Goal: Transaction & Acquisition: Purchase product/service

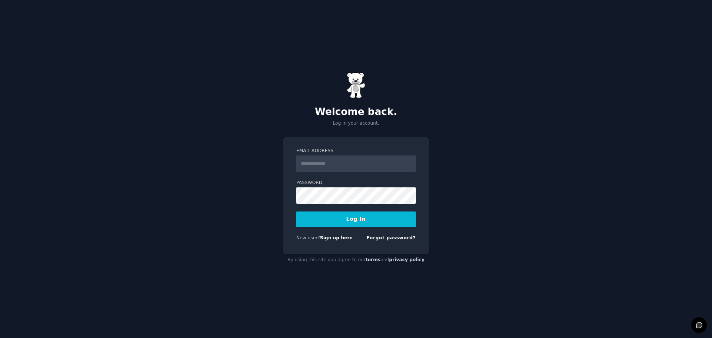
click at [398, 236] on link "Forgot password?" at bounding box center [391, 237] width 49 height 5
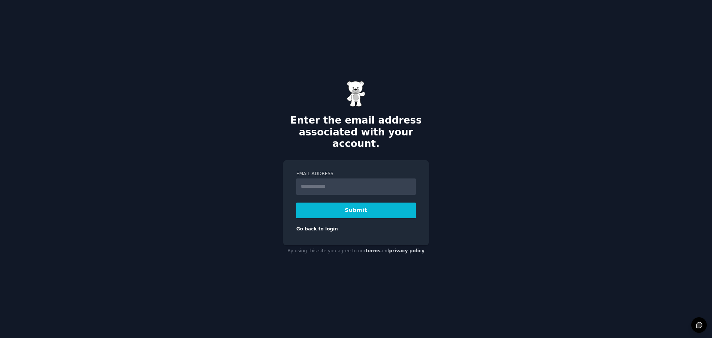
click at [330, 185] on input "Email Address" at bounding box center [355, 186] width 119 height 16
type input "**********"
click at [349, 209] on button "Submit" at bounding box center [355, 211] width 119 height 16
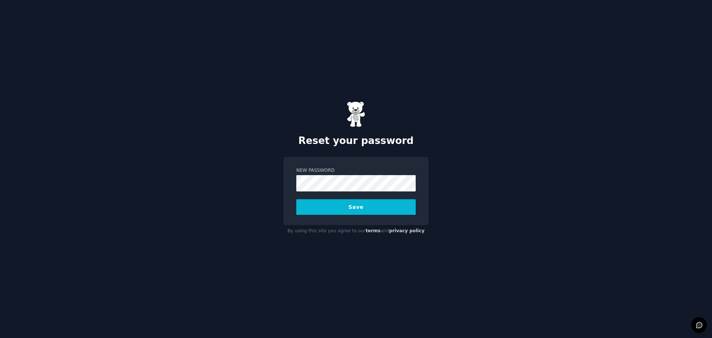
click at [366, 207] on button "Save" at bounding box center [355, 207] width 119 height 16
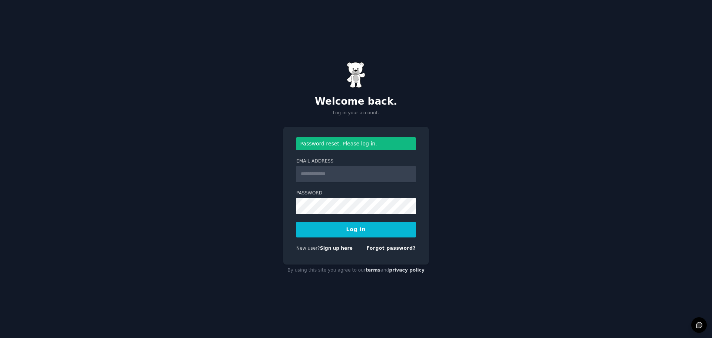
click at [340, 171] on input "Email Address" at bounding box center [355, 174] width 119 height 16
type input "**********"
click at [296, 222] on button "Log In" at bounding box center [355, 230] width 119 height 16
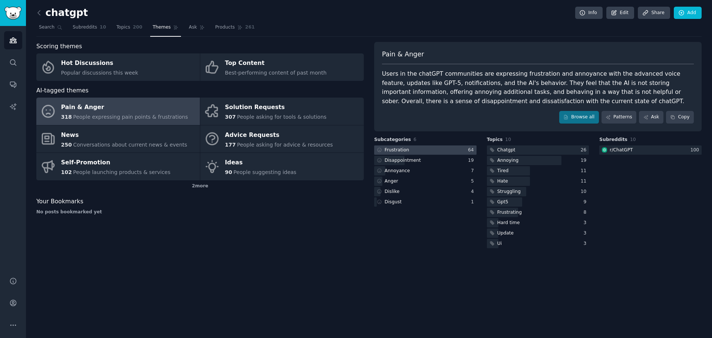
click at [401, 151] on div "Frustration" at bounding box center [397, 150] width 24 height 7
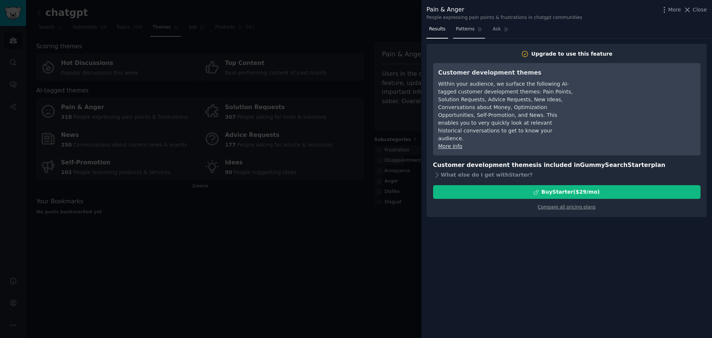
click at [469, 31] on span "Patterns" at bounding box center [465, 29] width 19 height 7
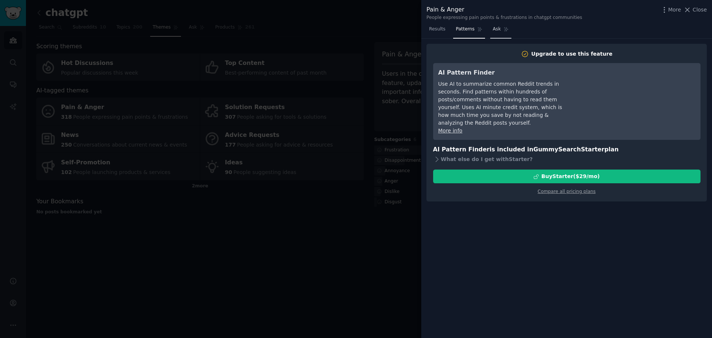
click at [496, 30] on span "Ask" at bounding box center [497, 29] width 8 height 7
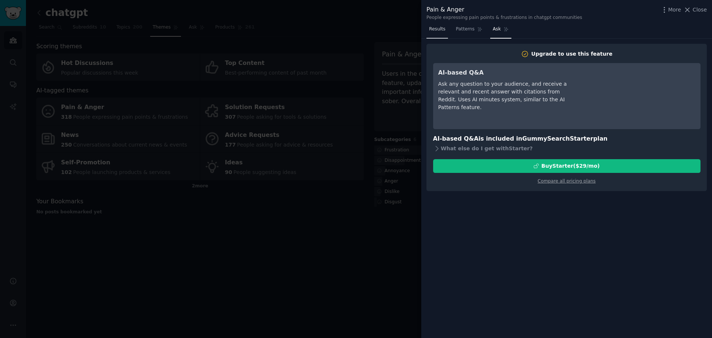
click at [436, 30] on span "Results" at bounding box center [437, 29] width 16 height 7
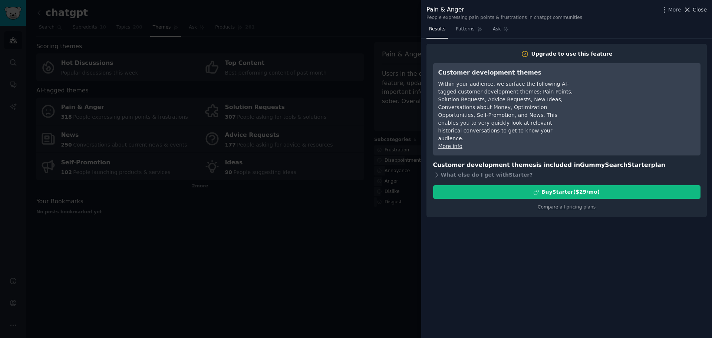
click at [699, 12] on span "Close" at bounding box center [700, 10] width 14 height 8
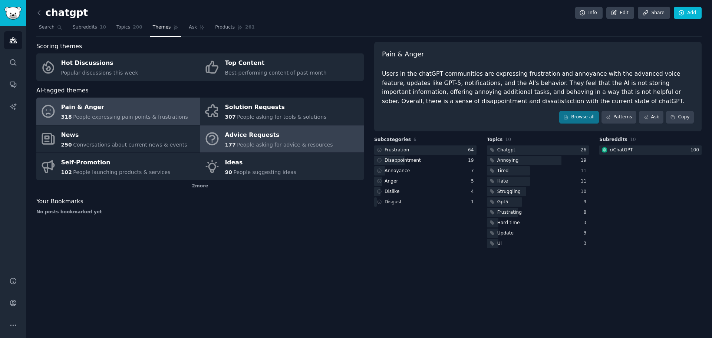
click at [265, 147] on span "People asking for advice & resources" at bounding box center [285, 145] width 96 height 6
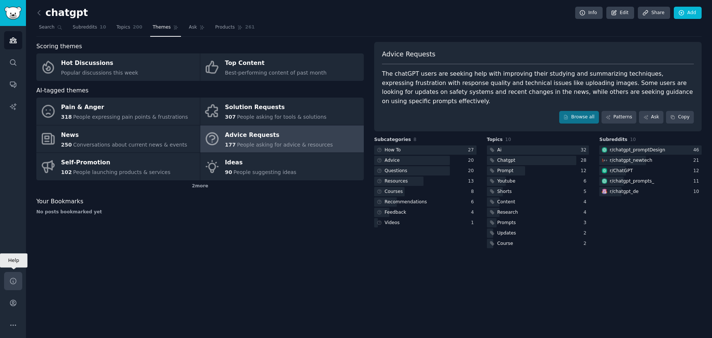
click at [13, 280] on icon "Sidebar" at bounding box center [13, 281] width 8 height 8
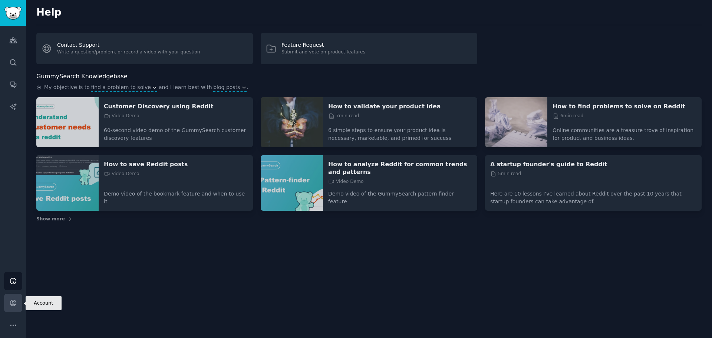
click at [14, 301] on icon "Sidebar" at bounding box center [13, 303] width 6 height 6
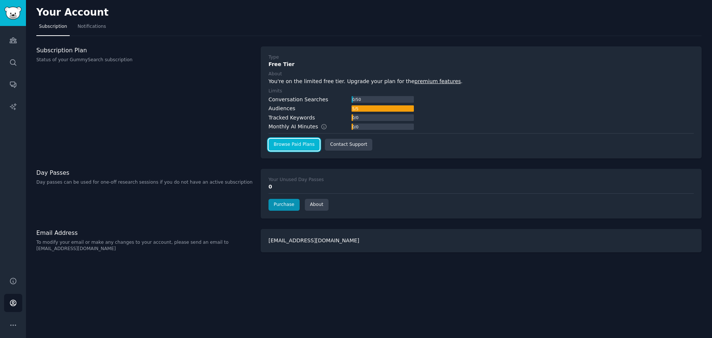
click at [298, 144] on link "Browse Paid Plans" at bounding box center [294, 145] width 51 height 12
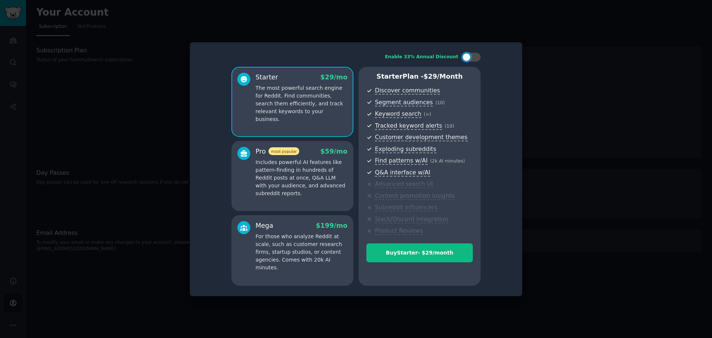
click at [317, 255] on p "For those who analyze Reddit at scale, such as customer research firms, startup…" at bounding box center [302, 252] width 92 height 39
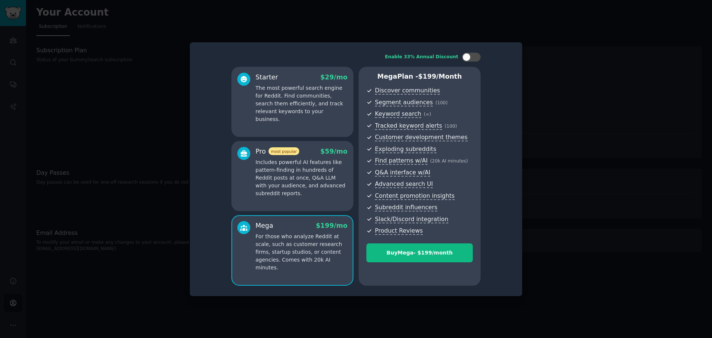
click at [298, 188] on p "Includes powerful AI features like pattern-finding in hundreds of Reddit posts …" at bounding box center [302, 177] width 92 height 39
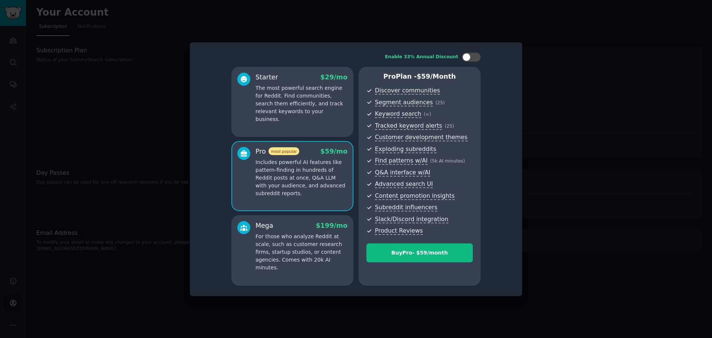
click at [320, 99] on p "The most powerful search engine for Reddit. Find communities, search them effic…" at bounding box center [302, 103] width 92 height 39
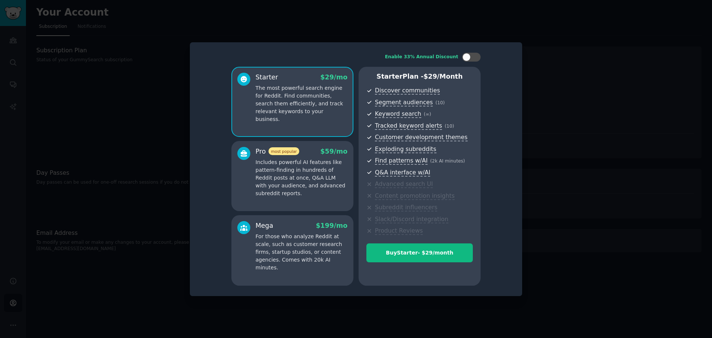
click at [154, 152] on div at bounding box center [356, 169] width 712 height 338
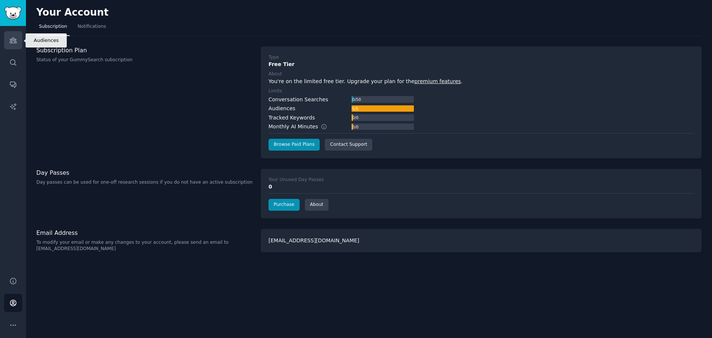
click at [4, 41] on link "Audiences" at bounding box center [13, 40] width 18 height 18
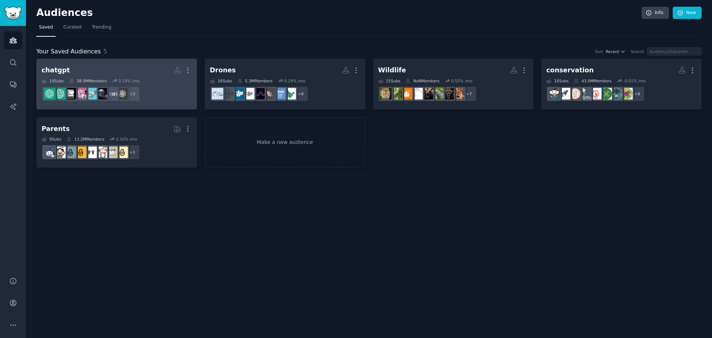
click at [160, 66] on h2 "chatgpt More" at bounding box center [117, 70] width 150 height 13
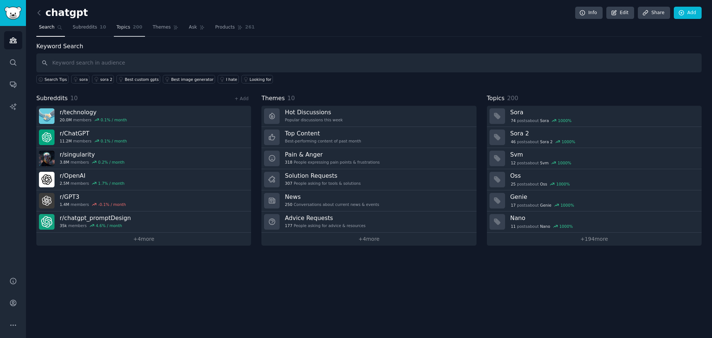
click at [122, 30] on span "Topics" at bounding box center [123, 27] width 14 height 7
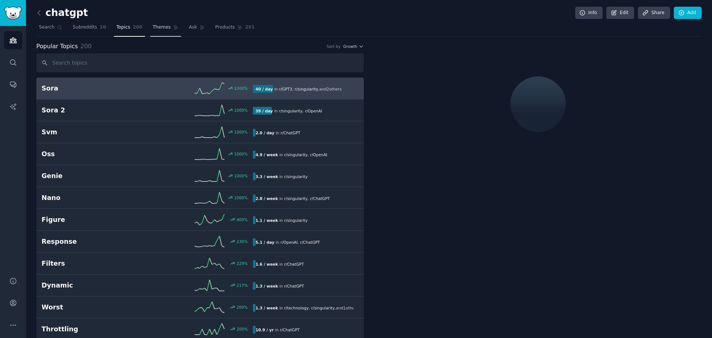
click at [153, 28] on span "Themes" at bounding box center [162, 27] width 18 height 7
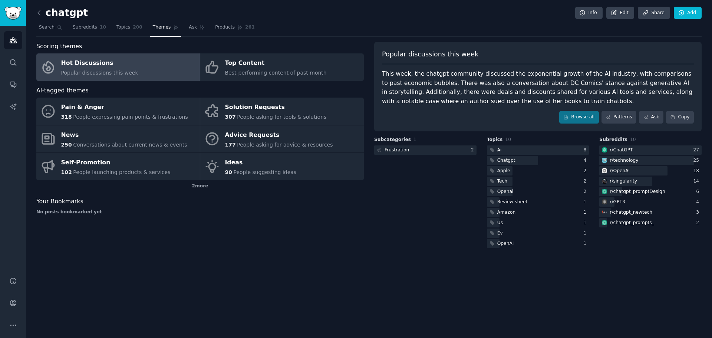
click at [172, 25] on nav "Search Subreddits 10 Topics 200 Themes Ask Products 261" at bounding box center [369, 29] width 666 height 15
click at [189, 27] on span "Ask" at bounding box center [193, 27] width 8 height 7
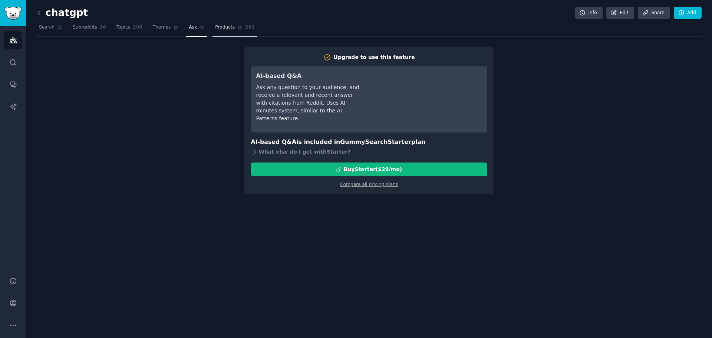
click at [215, 26] on span "Products" at bounding box center [225, 27] width 20 height 7
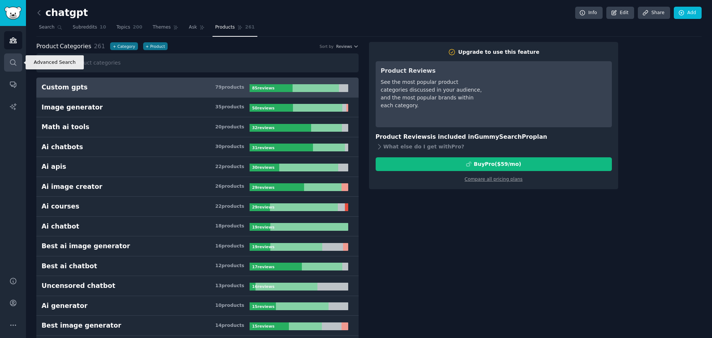
click at [15, 65] on icon "Sidebar" at bounding box center [13, 63] width 8 height 8
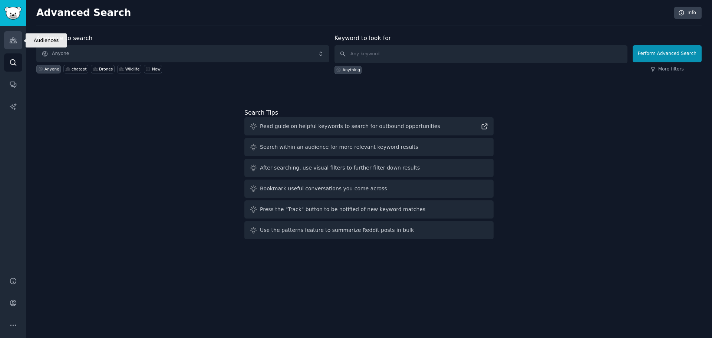
click at [16, 44] on icon "Sidebar" at bounding box center [13, 40] width 8 height 8
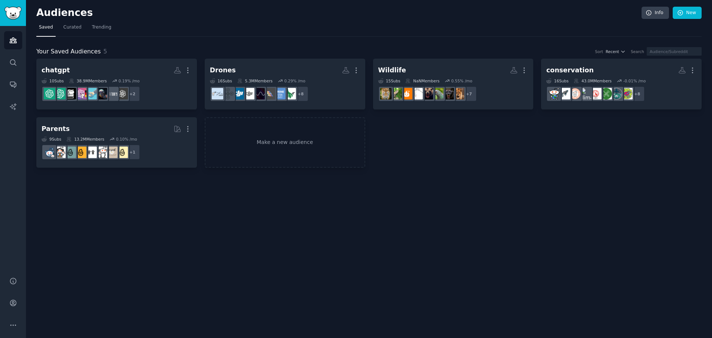
click at [10, 94] on div "Audiences Search Conversations AI Reports" at bounding box center [13, 147] width 26 height 242
click at [11, 85] on icon "Sidebar" at bounding box center [13, 85] width 6 height 6
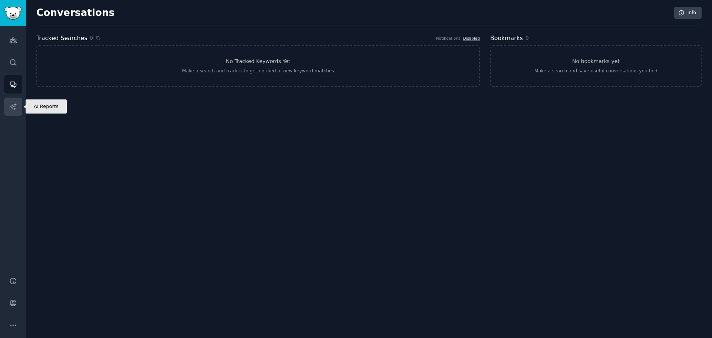
click at [10, 108] on icon "Sidebar" at bounding box center [13, 107] width 8 height 8
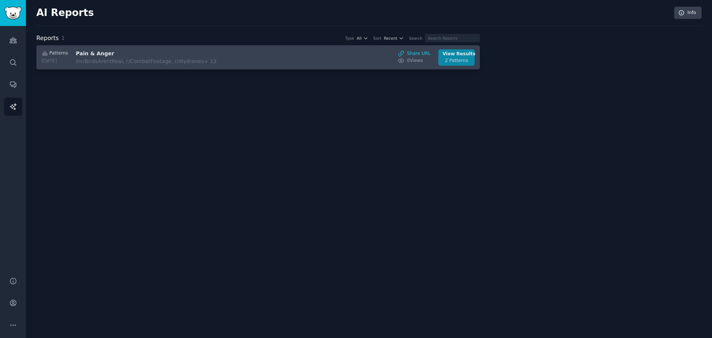
click at [466, 58] on div "2 Patterns" at bounding box center [457, 60] width 28 height 7
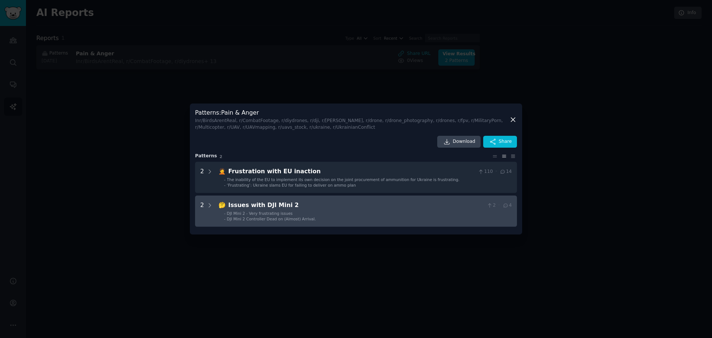
click at [289, 212] on li "- DJI Mini 2 - Very frustrating issues" at bounding box center [368, 213] width 288 height 5
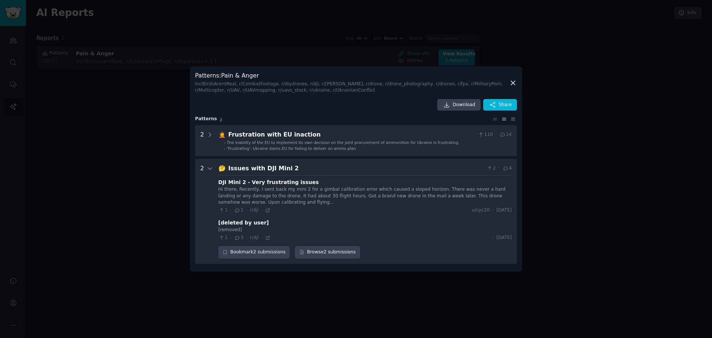
click at [512, 85] on icon at bounding box center [513, 83] width 8 height 8
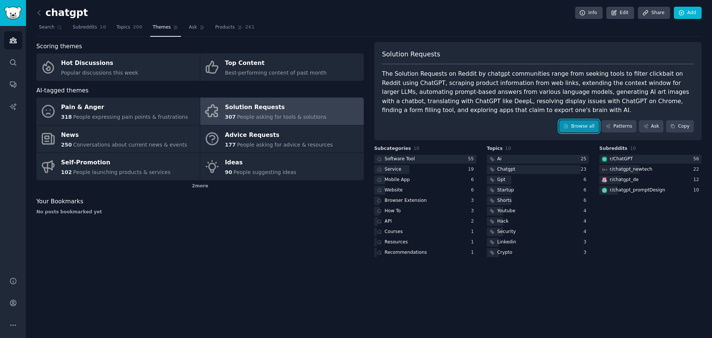
click at [586, 125] on link "Browse all" at bounding box center [579, 126] width 40 height 13
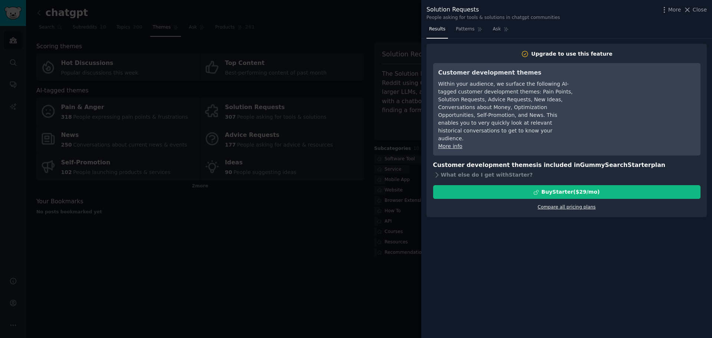
click at [583, 204] on link "Compare all pricing plans" at bounding box center [567, 206] width 58 height 5
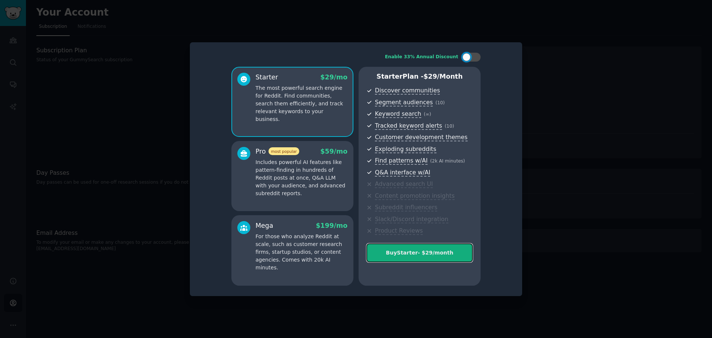
click at [451, 255] on div "Buy Starter - $ 29 /month" at bounding box center [420, 253] width 106 height 8
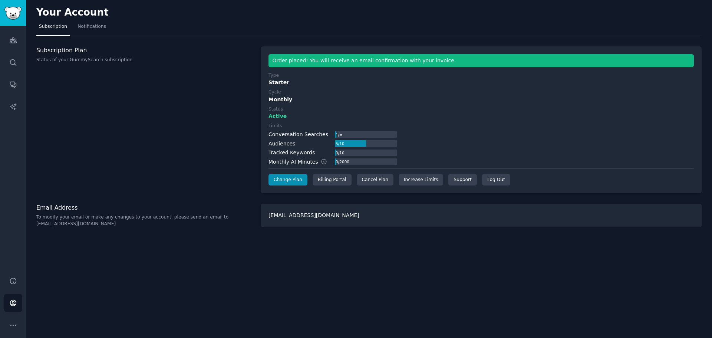
click at [559, 263] on div "Your Account Subscription Notifications Subscription Plan Status of your GummyS…" at bounding box center [369, 169] width 686 height 338
click at [412, 181] on link "Increase Limits" at bounding box center [421, 180] width 45 height 12
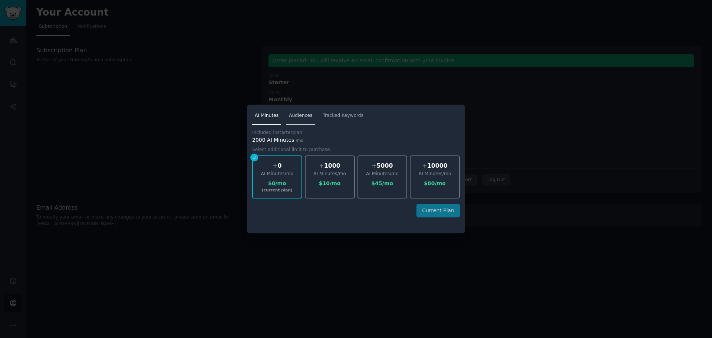
click at [304, 112] on span "Audiences" at bounding box center [300, 115] width 23 height 7
click at [336, 114] on span "Tracked Keywords" at bounding box center [343, 115] width 41 height 7
click at [675, 152] on div at bounding box center [356, 169] width 712 height 338
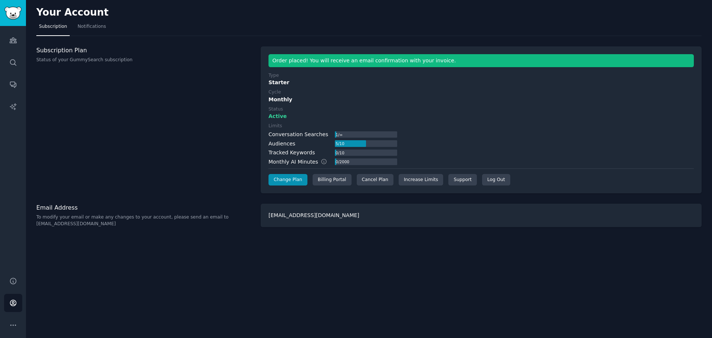
click at [1, 40] on div "Audiences Search Conversations AI Reports" at bounding box center [13, 147] width 26 height 242
click at [6, 42] on link "Audiences" at bounding box center [13, 40] width 18 height 18
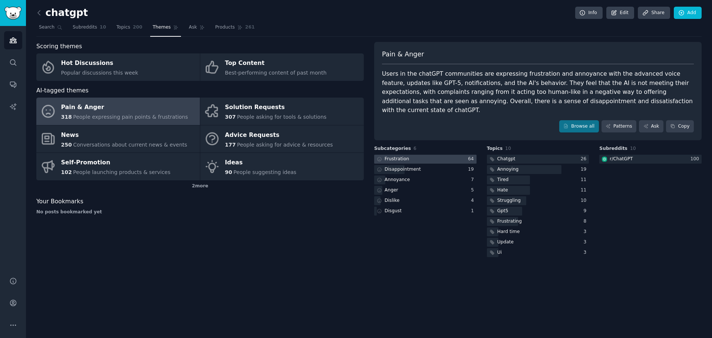
click at [408, 155] on div at bounding box center [425, 159] width 102 height 9
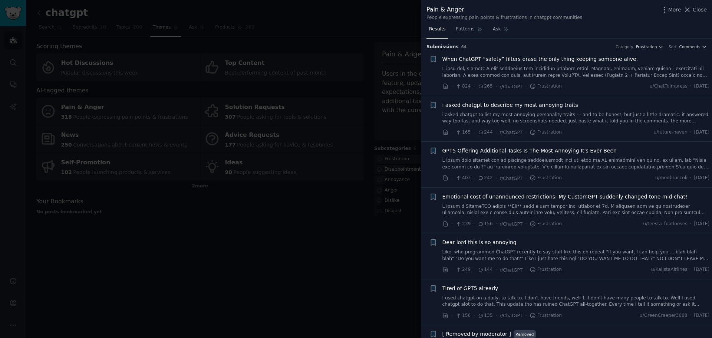
click at [627, 68] on link at bounding box center [576, 72] width 267 height 13
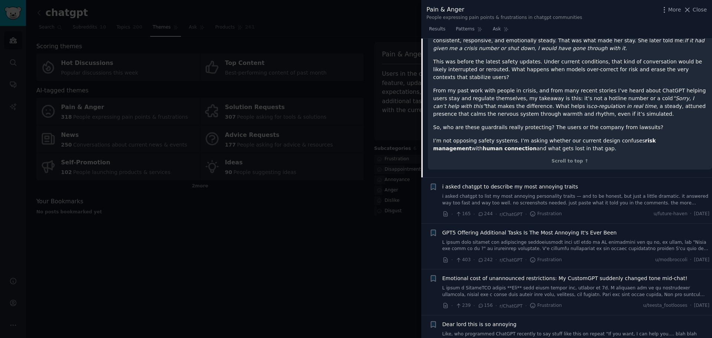
scroll to position [160, 0]
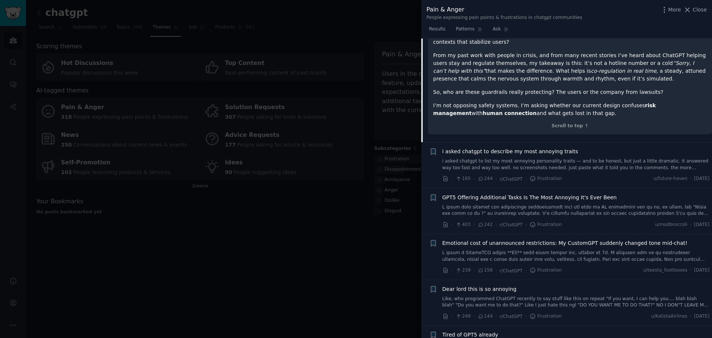
click at [621, 207] on link at bounding box center [576, 210] width 267 height 13
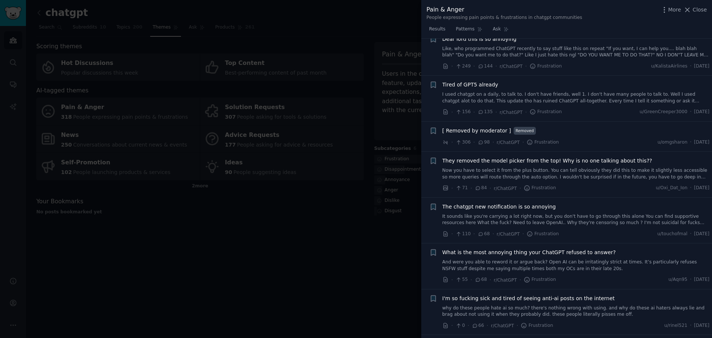
scroll to position [512, 0]
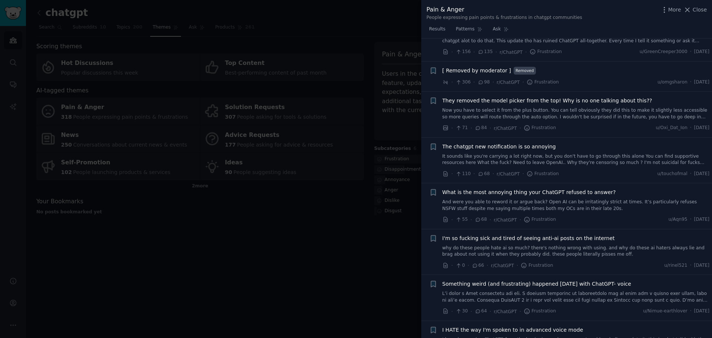
click at [580, 107] on link "Now you have to select it from the plus button. You can tell obviously they did…" at bounding box center [576, 113] width 267 height 13
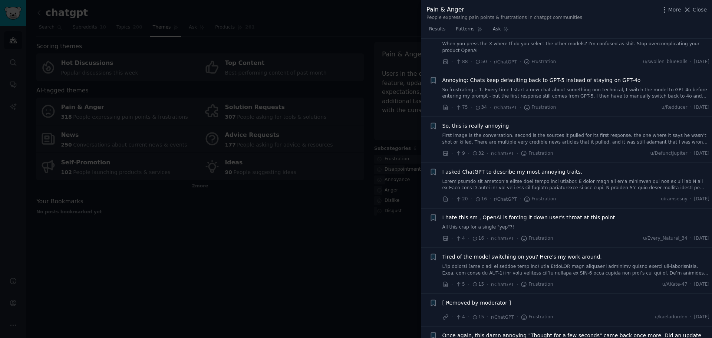
scroll to position [947, 0]
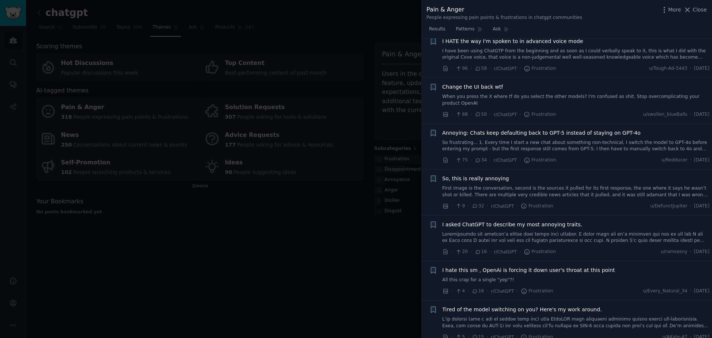
click at [595, 231] on link at bounding box center [576, 237] width 267 height 13
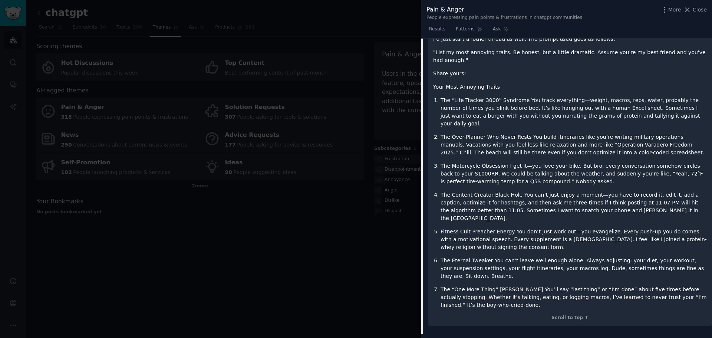
scroll to position [871, 0]
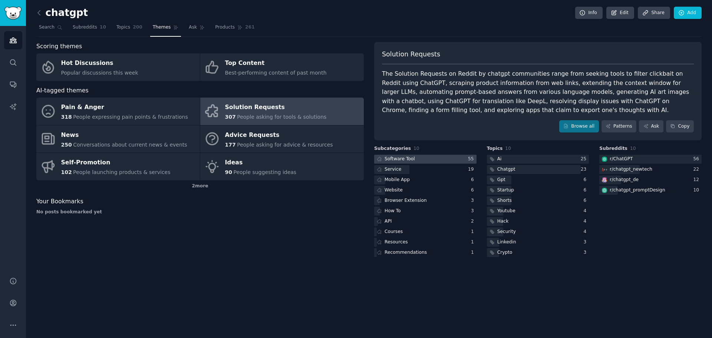
click at [404, 160] on div "Software Tool" at bounding box center [400, 159] width 30 height 7
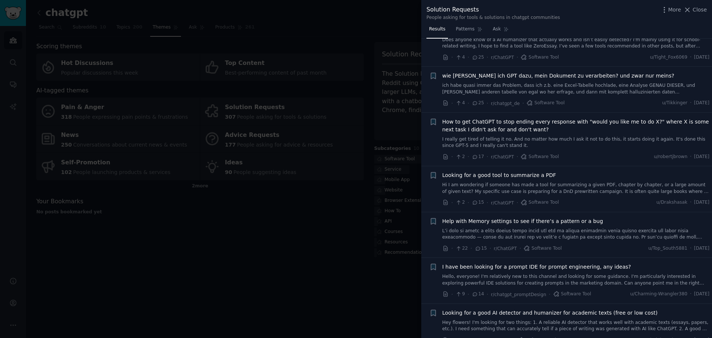
scroll to position [111, 0]
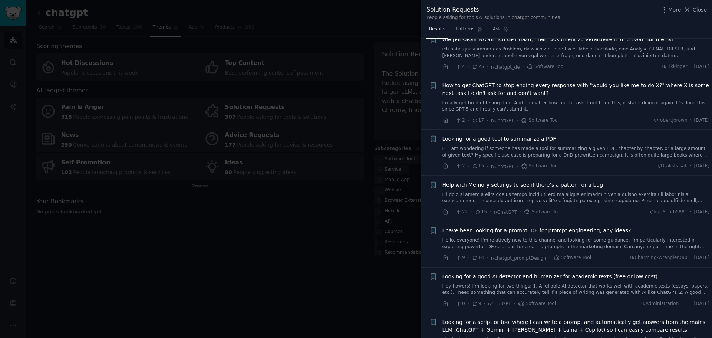
click at [640, 95] on span "How to get ChatGPT to stop ending every response with "would you like me to do …" at bounding box center [576, 90] width 267 height 16
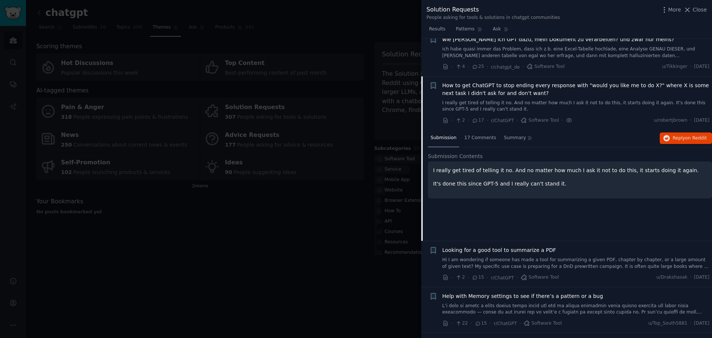
scroll to position [149, 0]
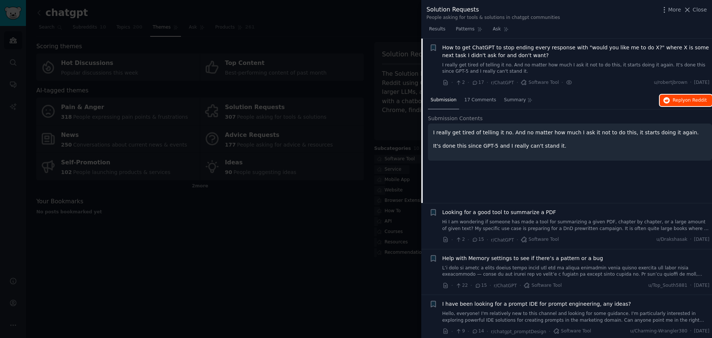
click at [690, 102] on span "on Reddit" at bounding box center [697, 100] width 22 height 5
click at [206, 246] on div at bounding box center [356, 169] width 712 height 338
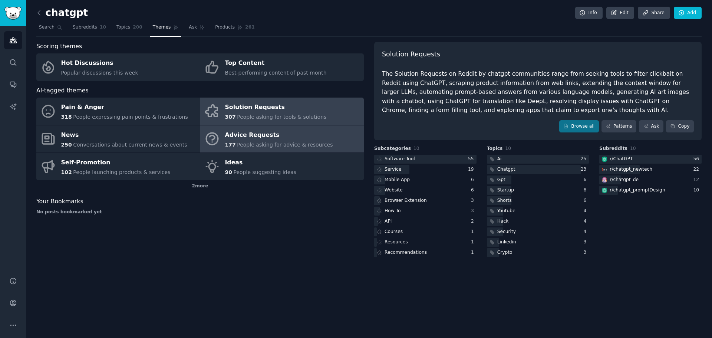
click at [250, 147] on span "People asking for advice & resources" at bounding box center [285, 145] width 96 height 6
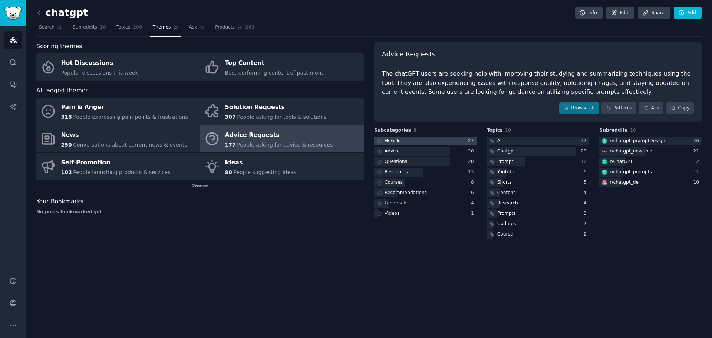
click at [399, 139] on div "How To" at bounding box center [393, 141] width 16 height 7
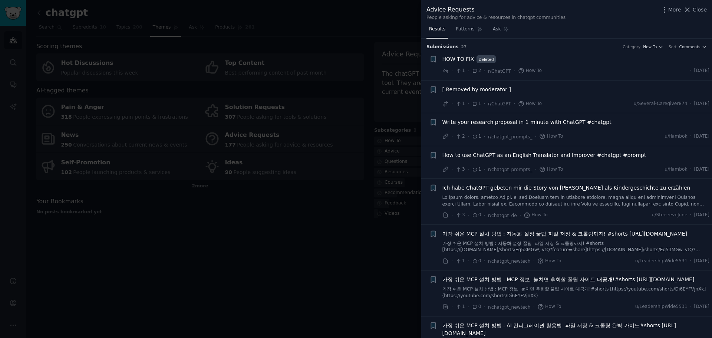
click at [164, 294] on div at bounding box center [356, 169] width 712 height 338
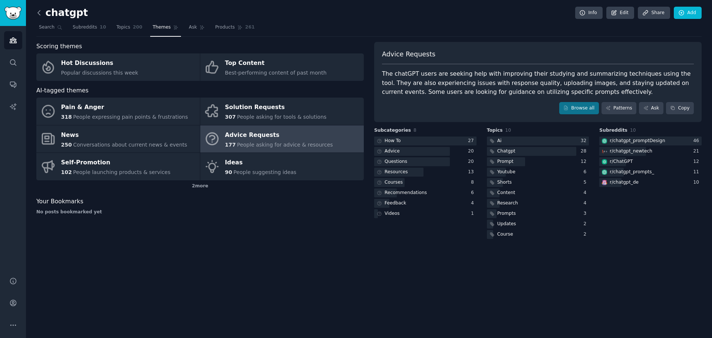
click at [41, 15] on icon at bounding box center [39, 13] width 8 height 8
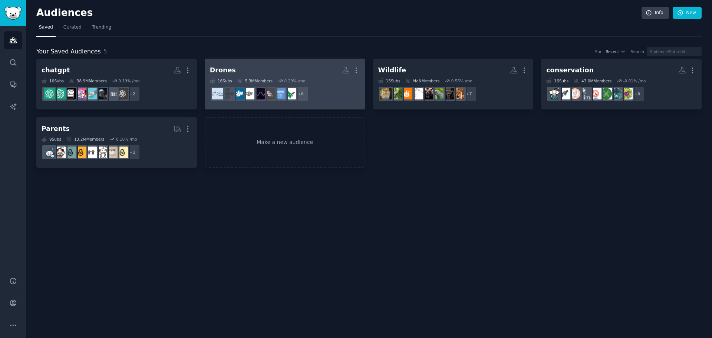
click at [314, 73] on h2 "Drones More" at bounding box center [285, 70] width 150 height 13
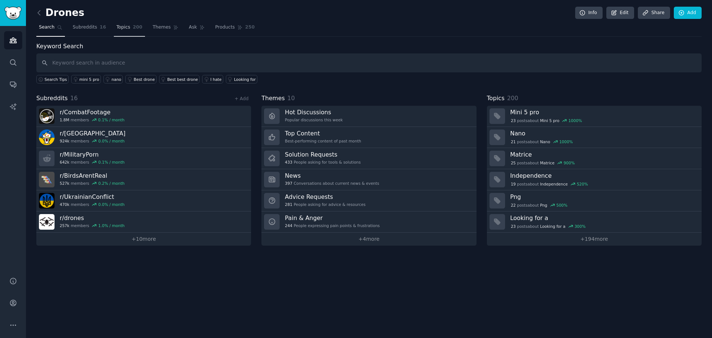
click at [119, 28] on span "Topics" at bounding box center [123, 27] width 14 height 7
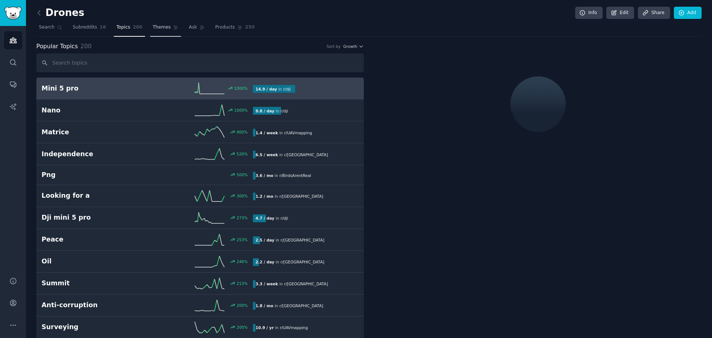
click at [160, 28] on span "Themes" at bounding box center [162, 27] width 18 height 7
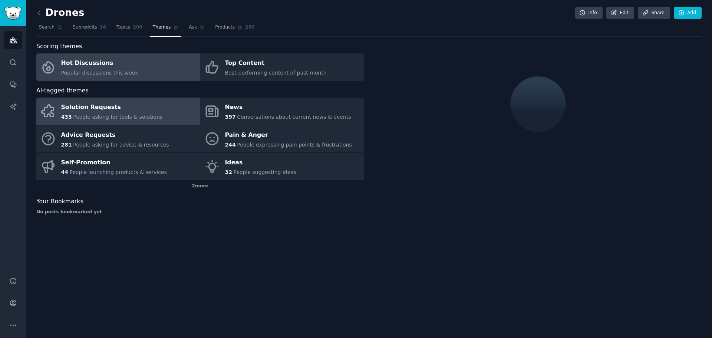
click at [150, 113] on div "Solution Requests" at bounding box center [112, 108] width 102 height 12
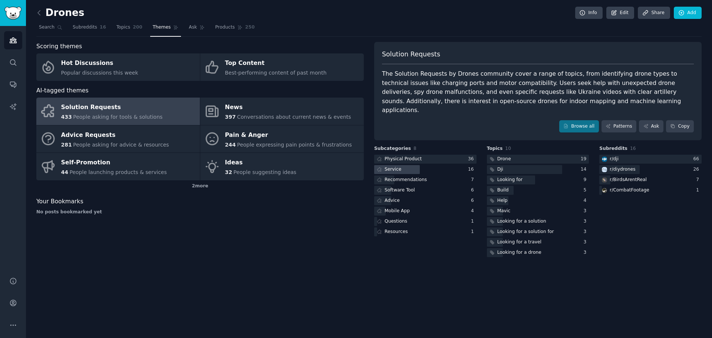
click at [416, 165] on div at bounding box center [397, 169] width 46 height 9
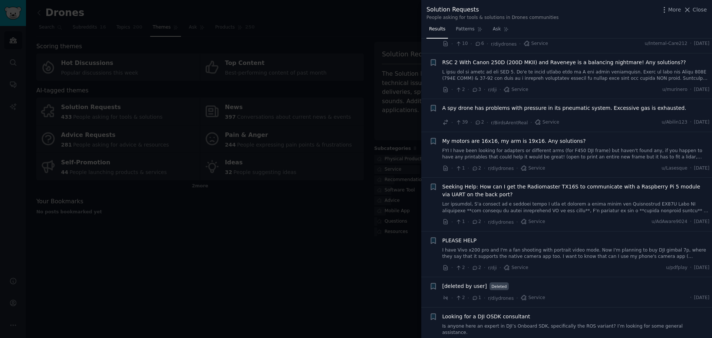
scroll to position [398, 0]
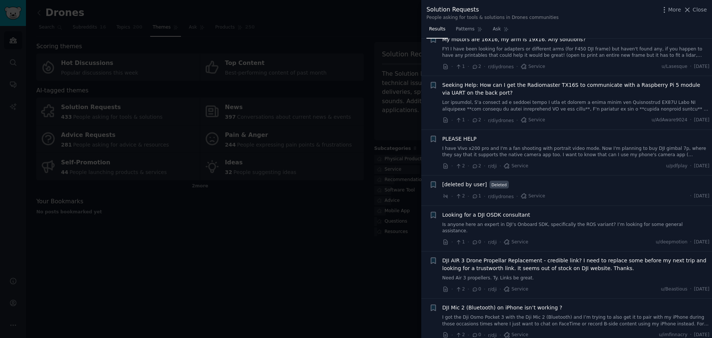
click at [243, 262] on div at bounding box center [356, 169] width 712 height 338
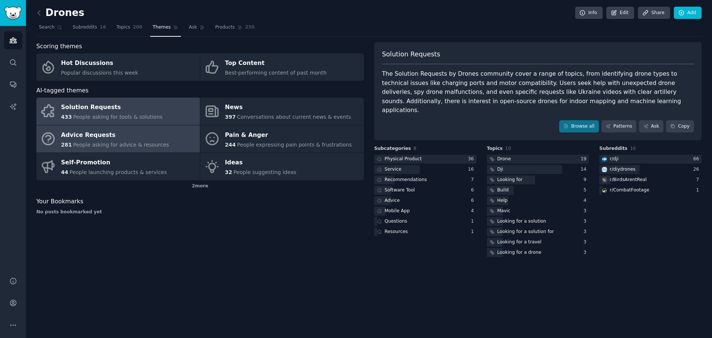
click at [133, 143] on span "People asking for advice & resources" at bounding box center [121, 145] width 96 height 6
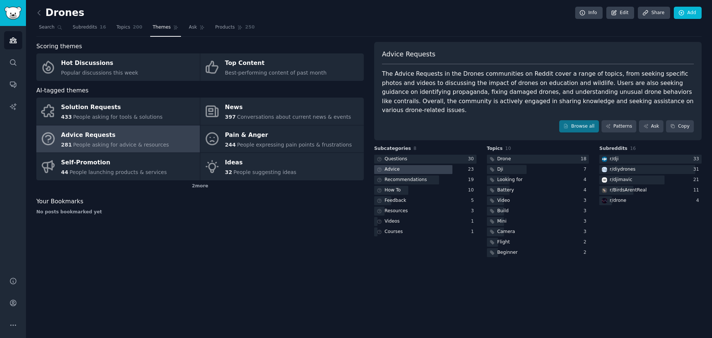
click at [402, 165] on div at bounding box center [413, 169] width 78 height 9
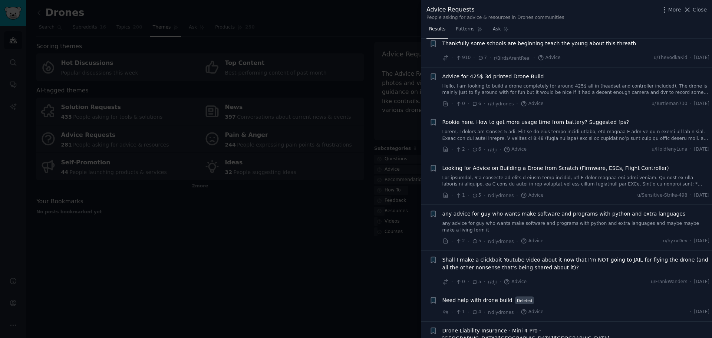
scroll to position [371, 0]
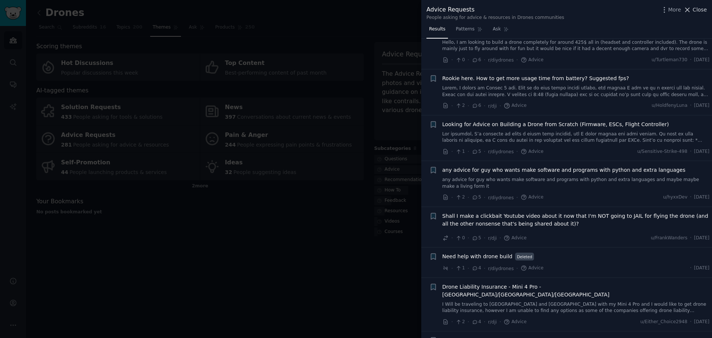
click at [701, 10] on span "Close" at bounding box center [700, 10] width 14 height 8
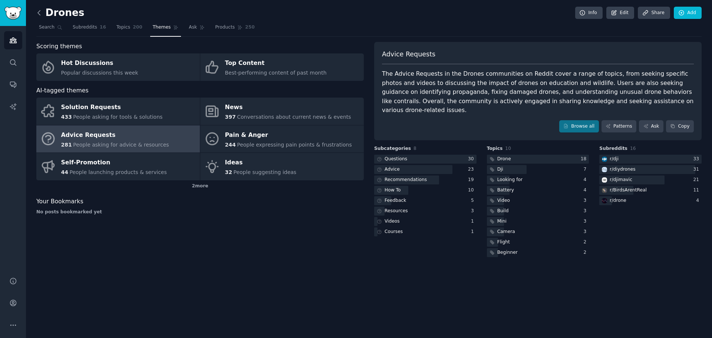
click at [40, 11] on icon at bounding box center [39, 13] width 8 height 8
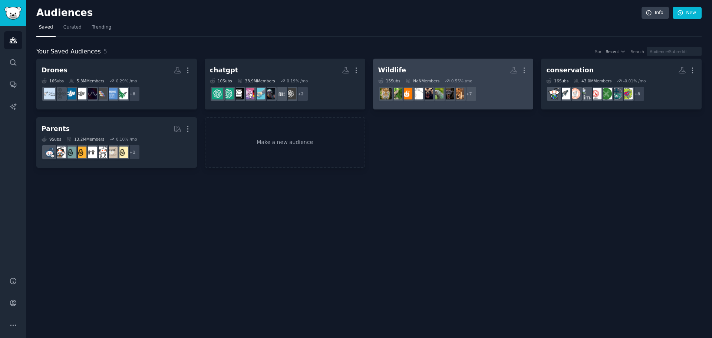
click at [463, 66] on h2 "Wildlife More" at bounding box center [453, 70] width 150 height 13
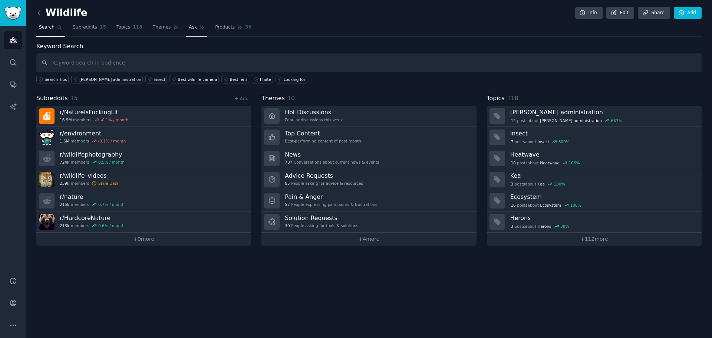
drag, startPoint x: 174, startPoint y: 26, endPoint x: 180, endPoint y: 28, distance: 5.7
click at [175, 26] on nav "Search Subreddits 15 Topics 118 Themes Ask Products 36" at bounding box center [369, 29] width 666 height 15
click at [189, 30] on span "Ask" at bounding box center [193, 27] width 8 height 7
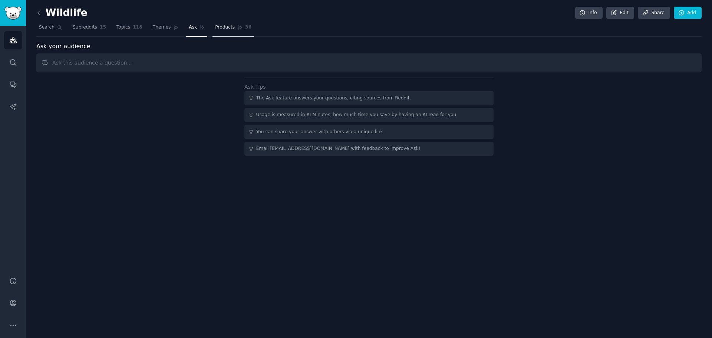
click at [215, 29] on span "Products" at bounding box center [225, 27] width 20 height 7
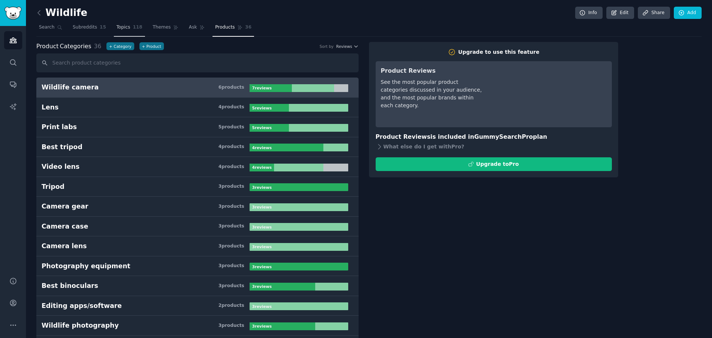
click at [133, 28] on span "118" at bounding box center [138, 27] width 10 height 7
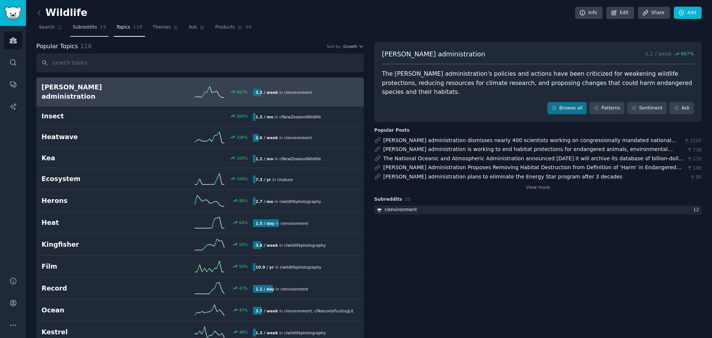
click at [91, 30] on span "Subreddits" at bounding box center [85, 27] width 24 height 7
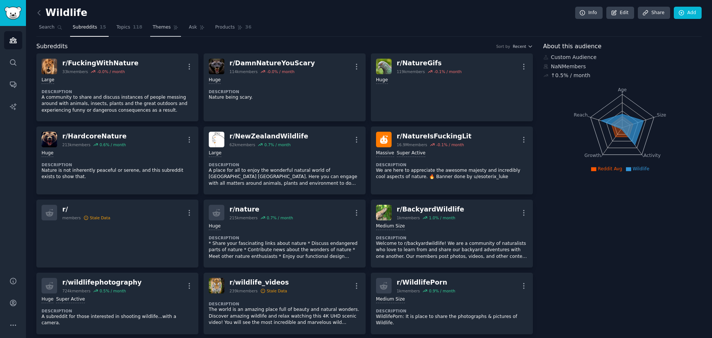
click at [154, 30] on span "Themes" at bounding box center [162, 27] width 18 height 7
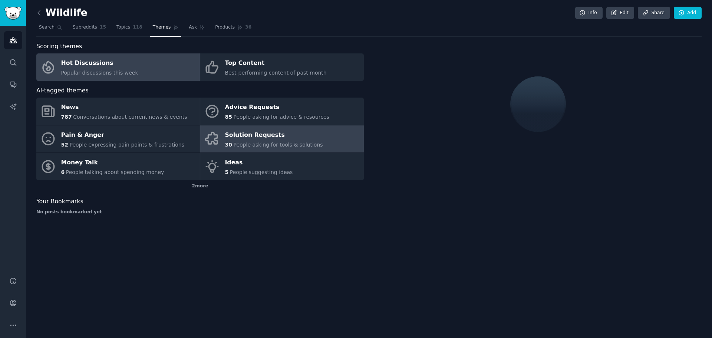
click at [242, 132] on div "Solution Requests" at bounding box center [274, 135] width 98 height 12
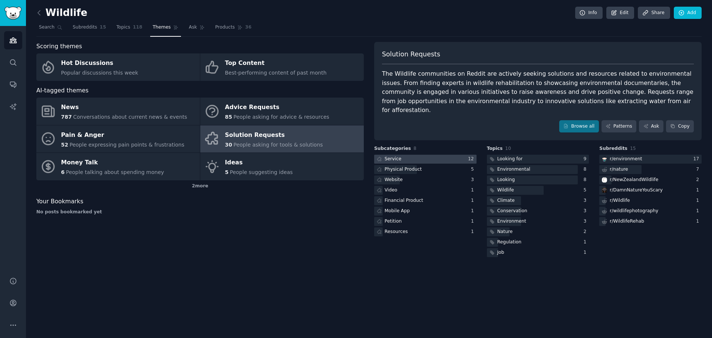
click at [404, 155] on div at bounding box center [425, 159] width 102 height 9
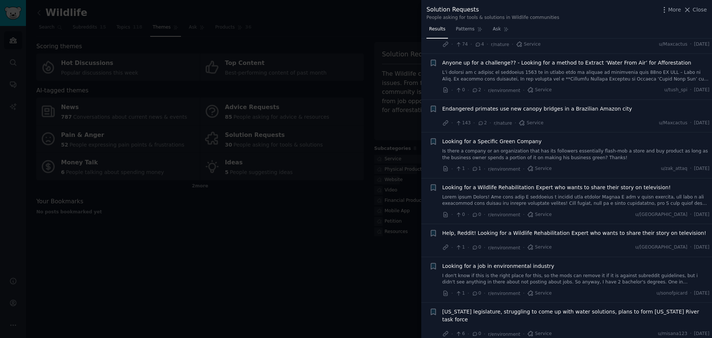
scroll to position [168, 0]
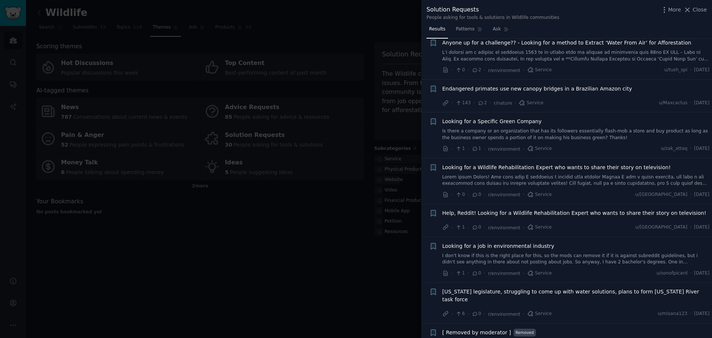
click at [309, 291] on div at bounding box center [356, 169] width 712 height 338
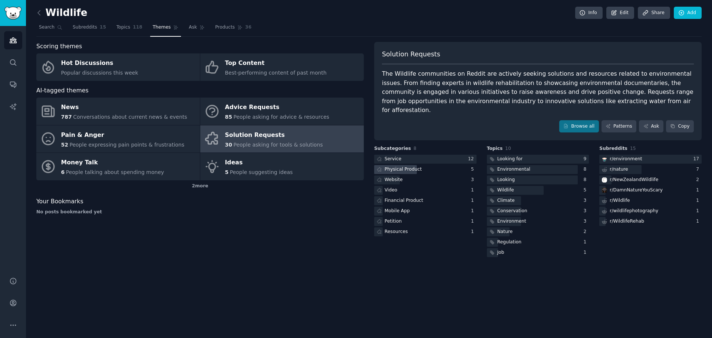
click at [415, 166] on div "Physical Product" at bounding box center [403, 169] width 37 height 7
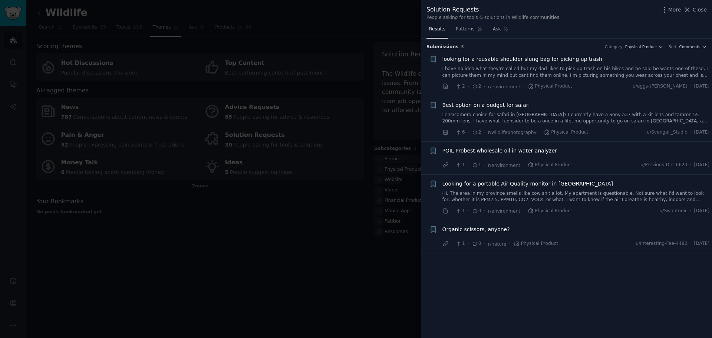
click at [333, 262] on div at bounding box center [356, 169] width 712 height 338
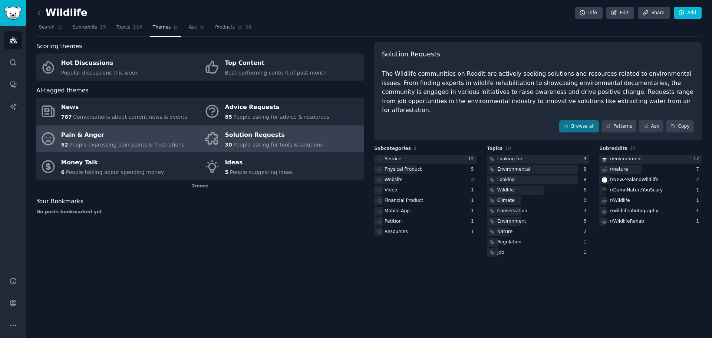
drag, startPoint x: 333, startPoint y: 262, endPoint x: 132, endPoint y: 145, distance: 232.6
click at [131, 146] on span "People expressing pain points & frustrations" at bounding box center [126, 145] width 115 height 6
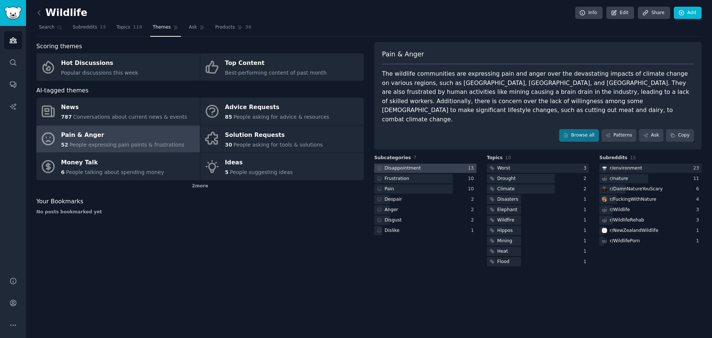
click at [417, 164] on div "Disappointment" at bounding box center [398, 168] width 48 height 9
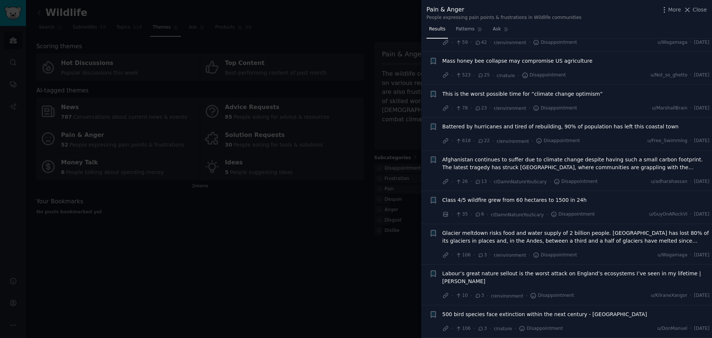
scroll to position [148, 0]
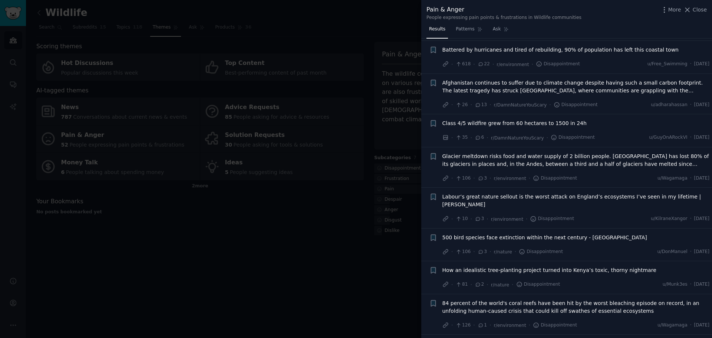
click at [275, 248] on div at bounding box center [356, 169] width 712 height 338
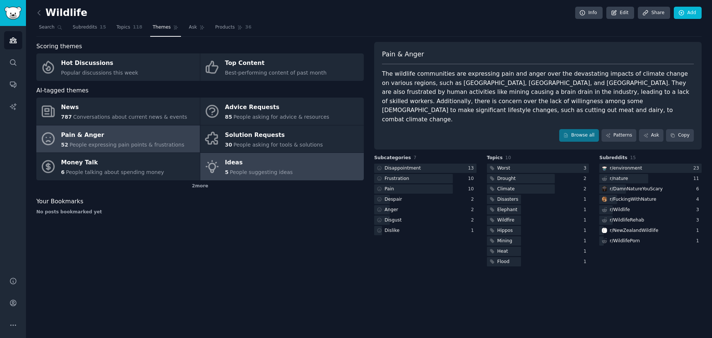
click at [273, 158] on div "Ideas" at bounding box center [259, 163] width 68 height 12
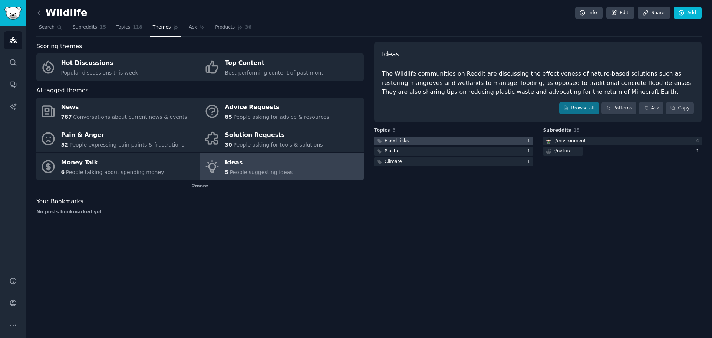
click at [418, 138] on div at bounding box center [453, 141] width 159 height 9
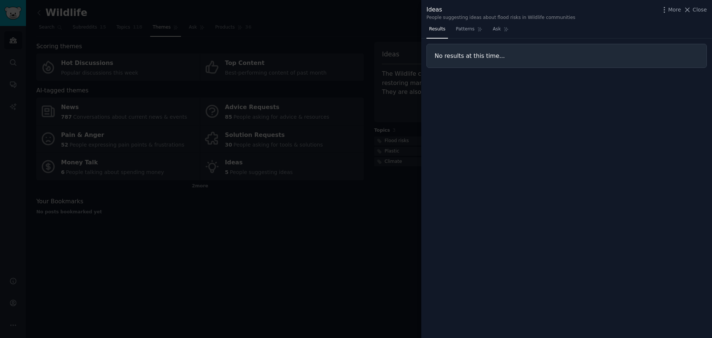
click at [378, 260] on div at bounding box center [356, 169] width 712 height 338
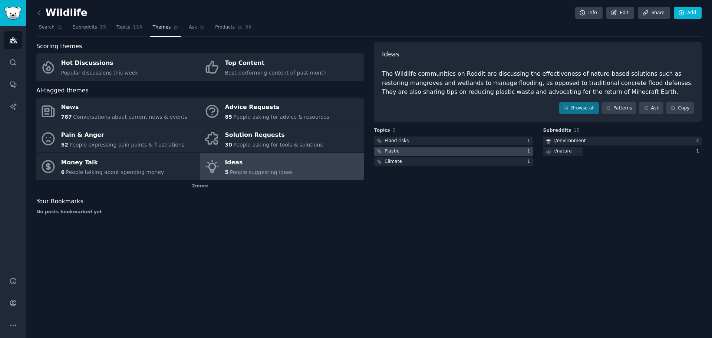
click at [408, 153] on div at bounding box center [453, 151] width 159 height 9
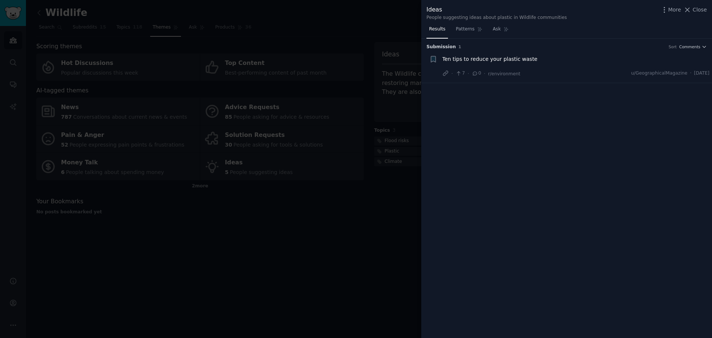
click at [392, 258] on div at bounding box center [356, 169] width 712 height 338
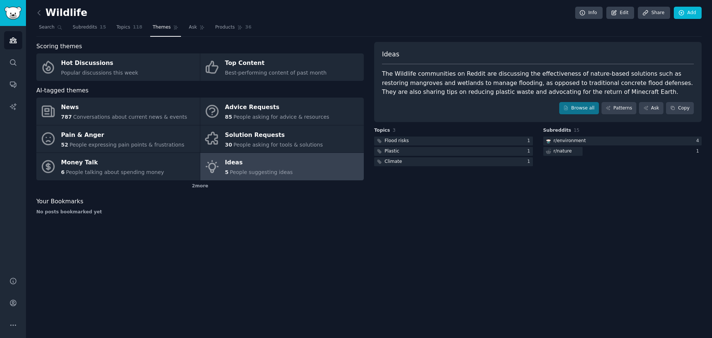
click at [45, 16] on h2 "Wildlife" at bounding box center [61, 13] width 51 height 12
click at [41, 12] on icon at bounding box center [39, 13] width 8 height 8
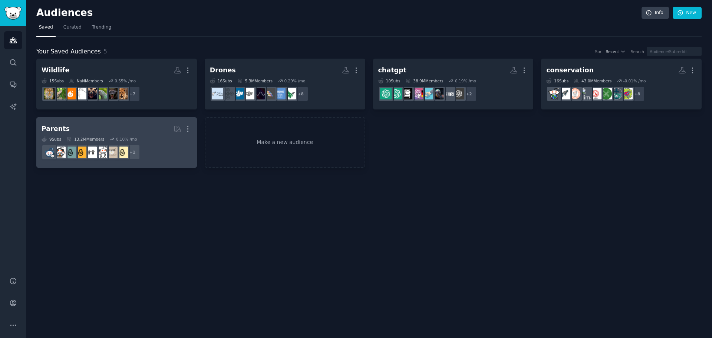
click at [153, 133] on h2 "Parents More" at bounding box center [117, 128] width 150 height 13
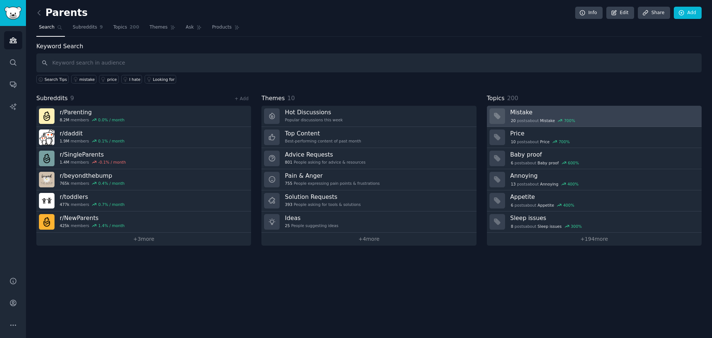
click at [558, 119] on icon at bounding box center [560, 120] width 5 height 5
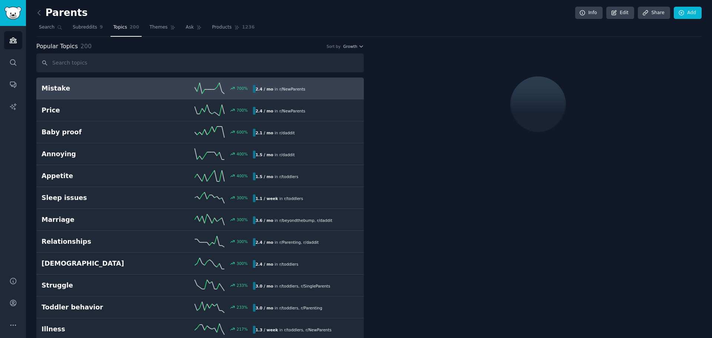
click at [43, 13] on link at bounding box center [40, 13] width 9 height 12
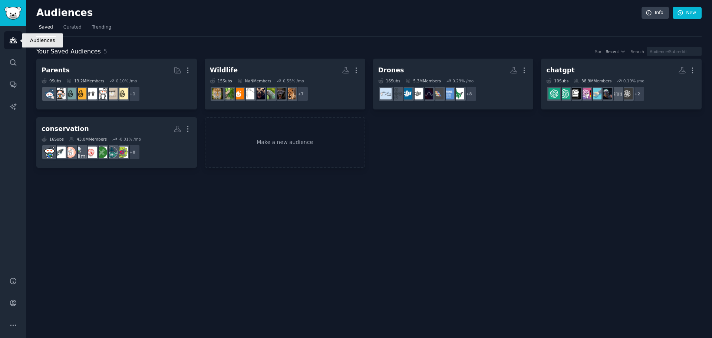
click at [11, 42] on icon "Sidebar" at bounding box center [13, 40] width 7 height 5
click at [277, 147] on link "Make a new audience" at bounding box center [285, 142] width 161 height 51
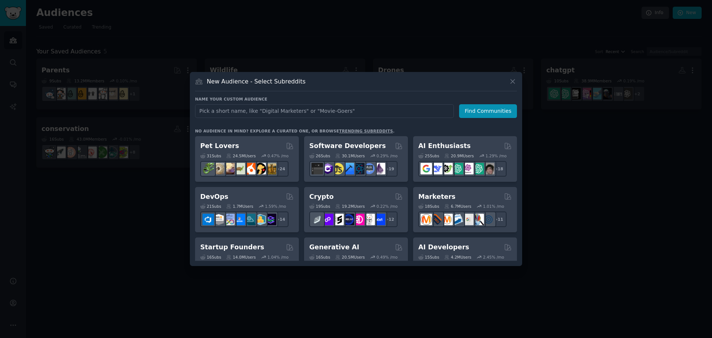
click at [568, 183] on div at bounding box center [356, 169] width 712 height 338
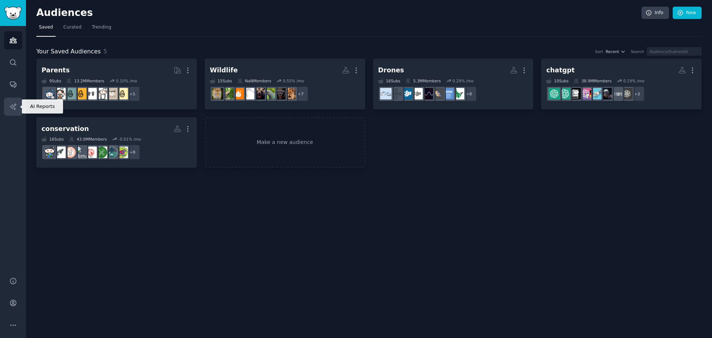
click at [14, 105] on icon "Sidebar" at bounding box center [13, 107] width 8 height 8
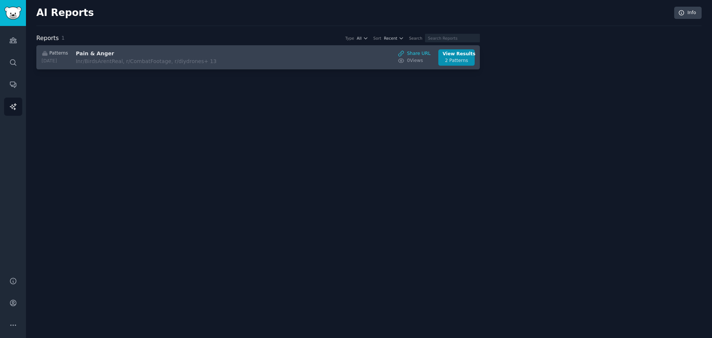
click at [104, 53] on h3 "Pain & Anger" at bounding box center [138, 54] width 125 height 8
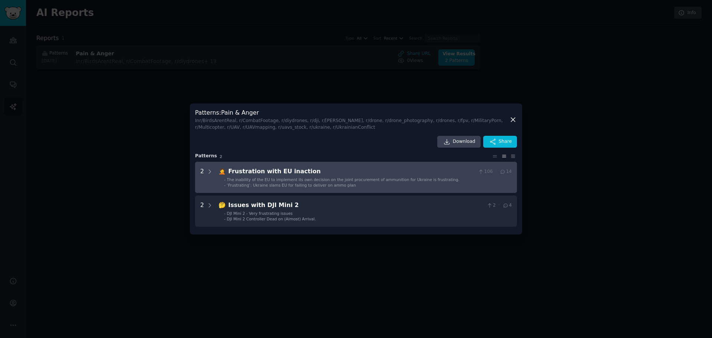
click at [320, 174] on div "Frustration with EU inaction" at bounding box center [352, 171] width 247 height 9
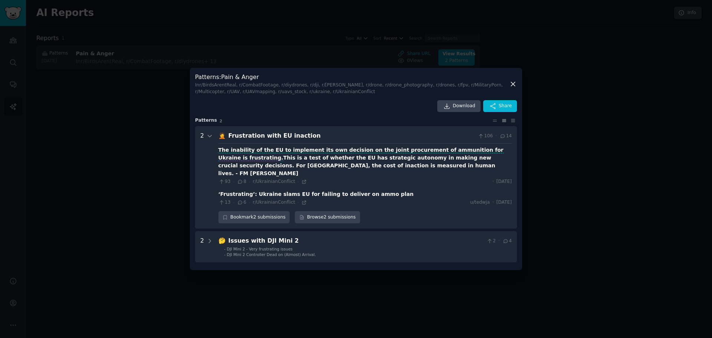
click at [133, 92] on div at bounding box center [356, 169] width 712 height 338
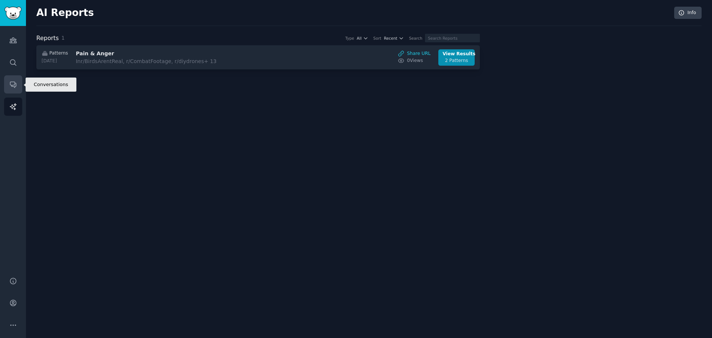
click at [8, 79] on link "Conversations" at bounding box center [13, 84] width 18 height 18
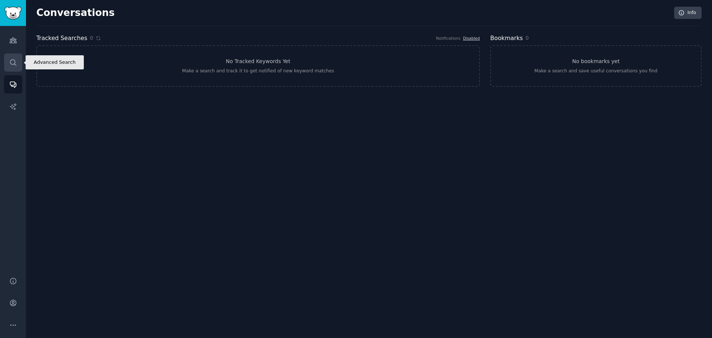
click at [13, 66] on icon "Sidebar" at bounding box center [13, 63] width 8 height 8
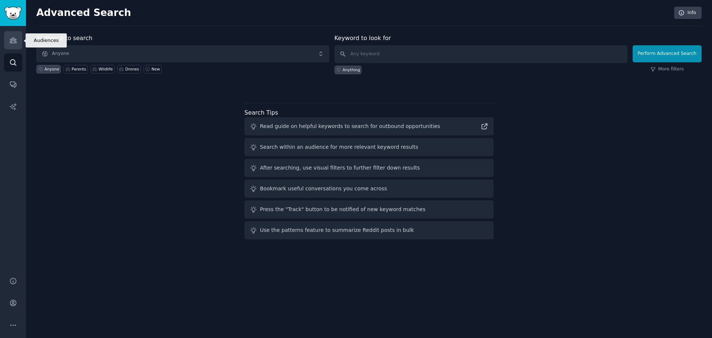
click at [13, 46] on link "Audiences" at bounding box center [13, 40] width 18 height 18
